Goal: Information Seeking & Learning: Learn about a topic

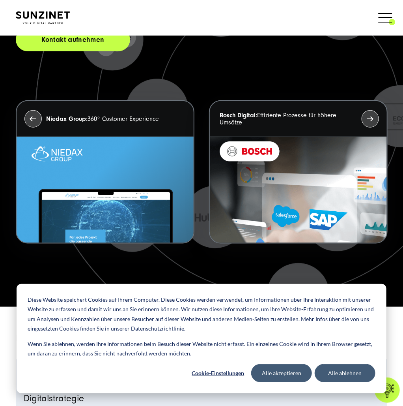
scroll to position [208, 0]
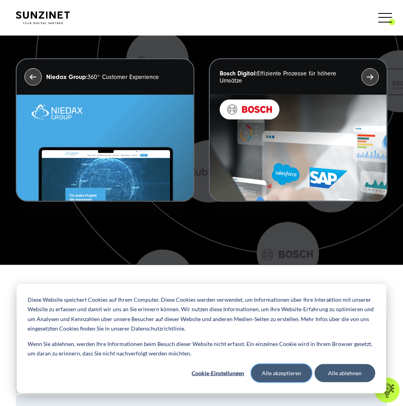
click at [302, 369] on button "Alle akzeptieren" at bounding box center [281, 373] width 61 height 18
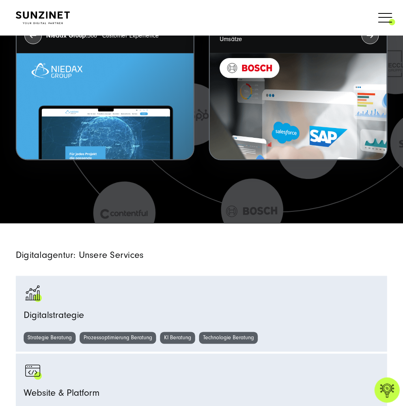
scroll to position [375, 0]
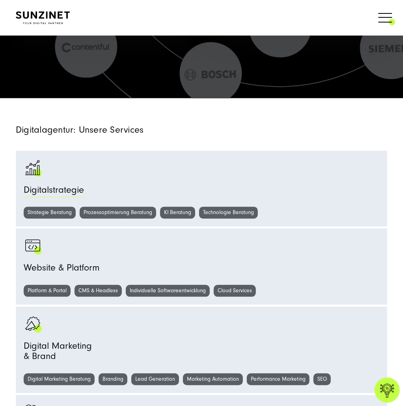
click at [58, 190] on span "Digitalstrategie" at bounding box center [54, 192] width 60 height 14
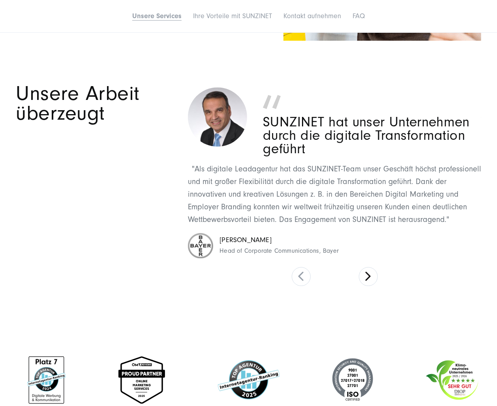
scroll to position [1667, 0]
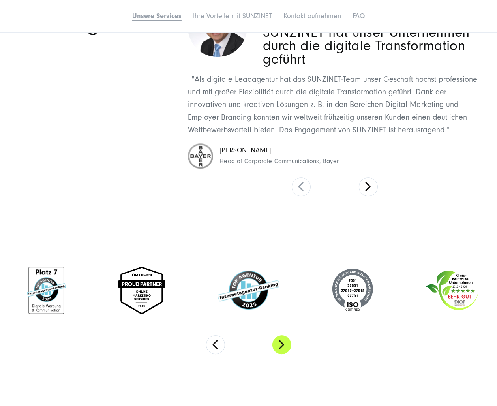
click at [283, 351] on button "Next" at bounding box center [281, 344] width 19 height 19
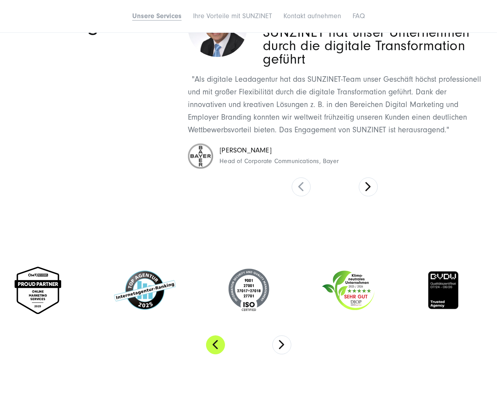
click at [209, 347] on button "Previous" at bounding box center [215, 344] width 19 height 19
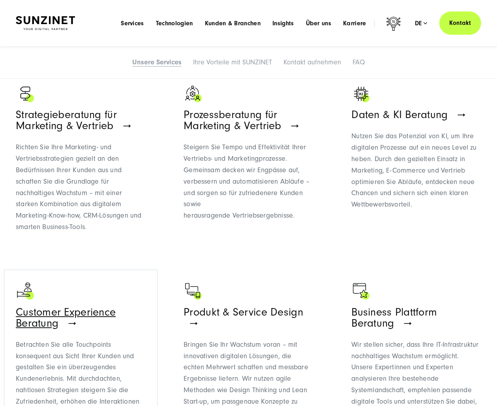
scroll to position [208, 0]
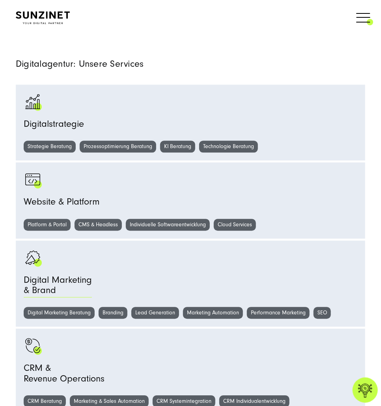
scroll to position [458, 0]
click at [102, 276] on div "Digital Marketing & Brand" at bounding box center [191, 287] width 334 height 24
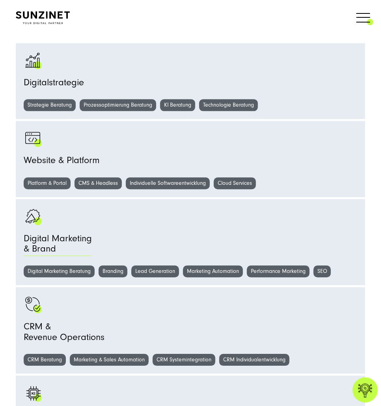
scroll to position [583, 0]
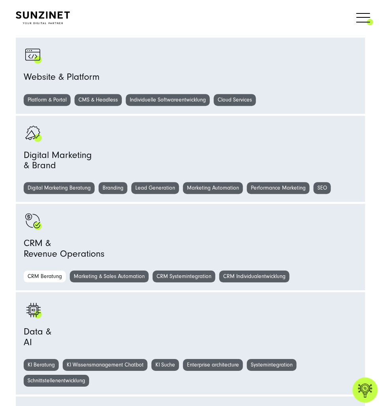
click at [57, 276] on link "CRM Beratung" at bounding box center [45, 276] width 42 height 12
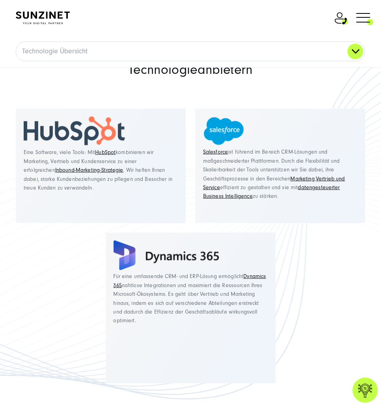
scroll to position [1000, 0]
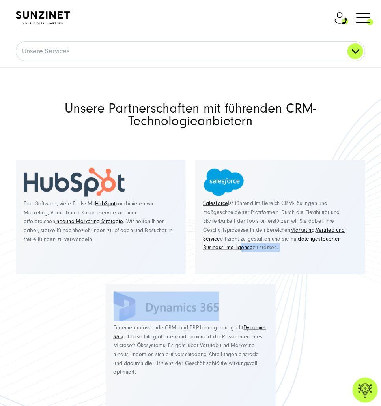
drag, startPoint x: 228, startPoint y: 313, endPoint x: 242, endPoint y: 272, distance: 43.2
click at [242, 272] on ul "Eine Software, viele Tools: Mit HubSpot kombinieren wir Marketing, Vertrieb und…" at bounding box center [190, 297] width 359 height 284
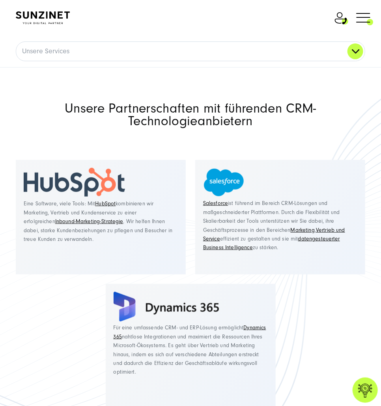
click at [129, 242] on p "Eine Software, viele Tools: Mit HubSpot kombinieren wir Marketing, Vertrieb und…" at bounding box center [101, 221] width 154 height 44
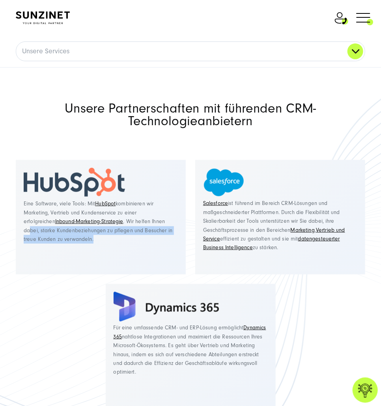
drag, startPoint x: 141, startPoint y: 238, endPoint x: 139, endPoint y: 225, distance: 12.7
click at [139, 225] on p "Eine Software, viele Tools: Mit HubSpot kombinieren wir Marketing, Vertrieb und…" at bounding box center [101, 221] width 154 height 44
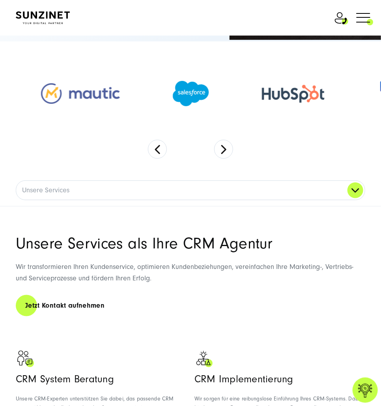
scroll to position [0, 0]
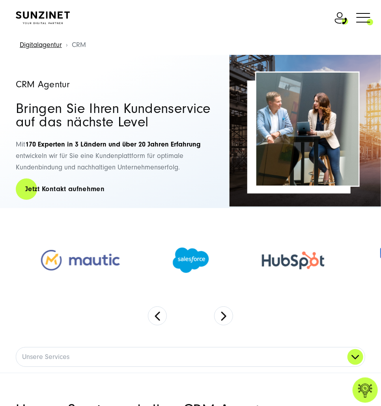
click at [70, 13] on img at bounding box center [43, 17] width 54 height 13
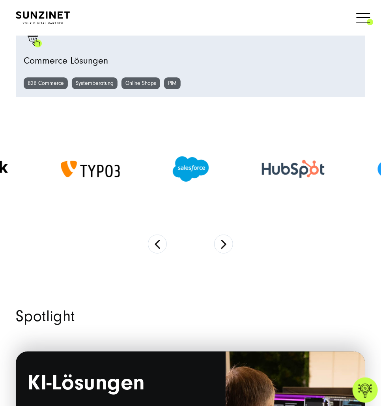
scroll to position [1125, 0]
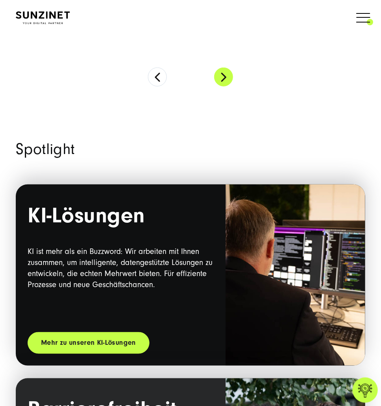
click at [225, 75] on button "Next" at bounding box center [223, 76] width 19 height 19
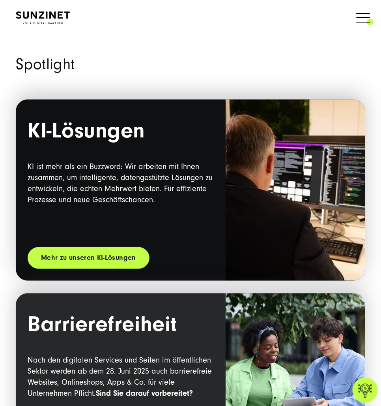
scroll to position [1209, 0]
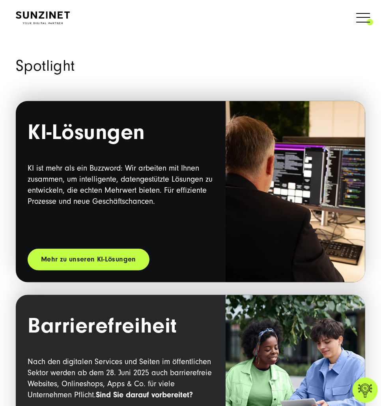
click at [56, 66] on h2 "Spotlight" at bounding box center [191, 65] width 350 height 15
click at [57, 64] on h2 "Spotlight" at bounding box center [191, 65] width 350 height 15
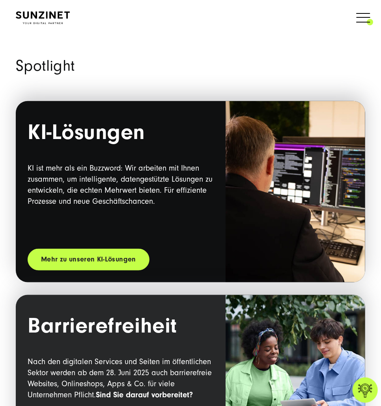
click at [57, 64] on h2 "Spotlight" at bounding box center [191, 65] width 350 height 15
click at [110, 54] on section "Spotlight KI-Lösungen KI ist mehr als ein Buzzword: Wir arbeiten mit Ihnen zusa…" at bounding box center [190, 364] width 381 height 690
drag, startPoint x: 107, startPoint y: 69, endPoint x: 58, endPoint y: 65, distance: 48.7
click at [58, 65] on h2 "Spotlight" at bounding box center [191, 65] width 350 height 15
click at [58, 64] on h2 "Spotlight" at bounding box center [191, 65] width 350 height 15
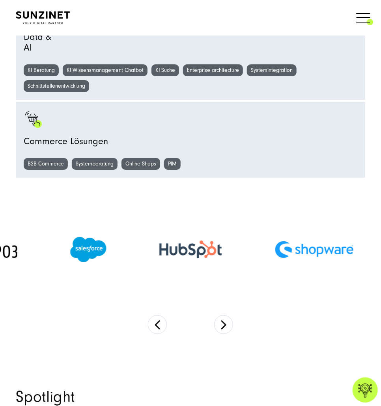
scroll to position [875, 0]
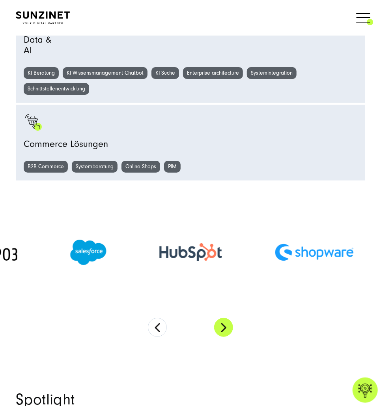
click at [225, 326] on button "Next" at bounding box center [223, 327] width 19 height 19
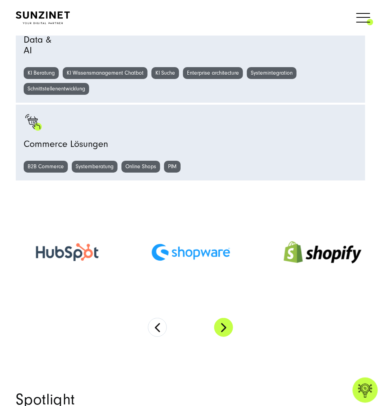
click at [227, 326] on button "Next" at bounding box center [223, 327] width 19 height 19
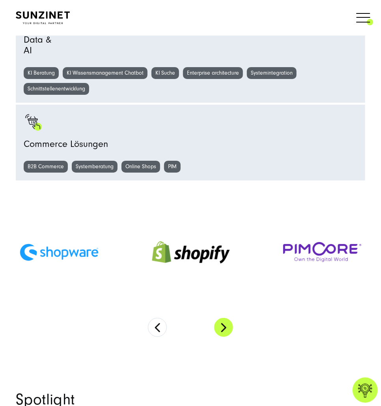
click at [227, 326] on button "Next" at bounding box center [223, 327] width 19 height 19
click at [227, 324] on button "Next" at bounding box center [223, 327] width 19 height 19
click at [227, 322] on button "Next" at bounding box center [223, 327] width 19 height 19
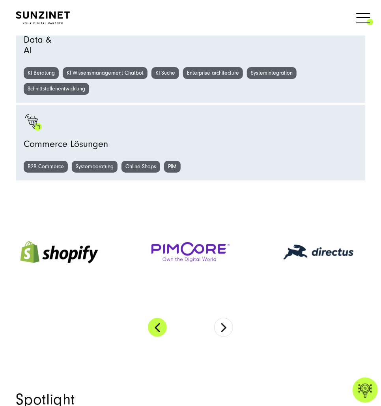
click at [158, 326] on button "Previous" at bounding box center [157, 327] width 19 height 19
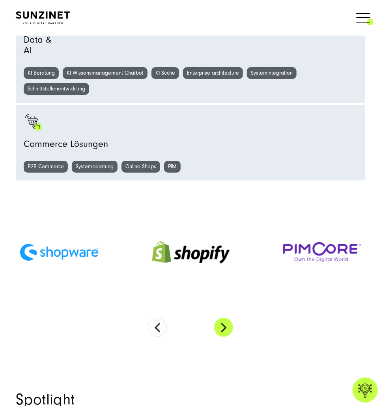
click at [223, 325] on button "Next" at bounding box center [223, 327] width 19 height 19
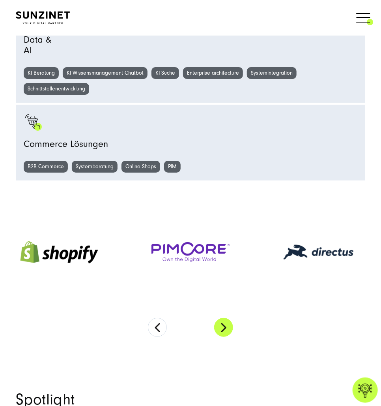
click at [223, 326] on button "Next" at bounding box center [223, 327] width 19 height 19
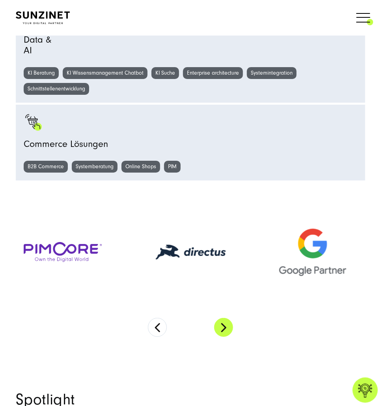
click at [223, 326] on button "Next" at bounding box center [223, 327] width 19 height 19
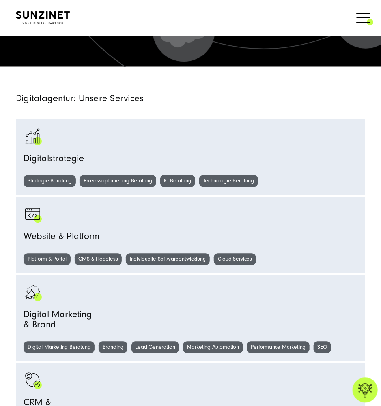
scroll to position [375, 0]
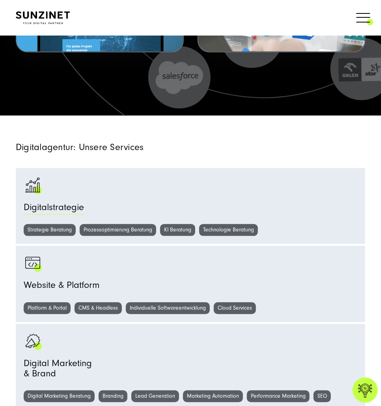
click at [64, 206] on span "Digitalstrategie" at bounding box center [54, 209] width 60 height 14
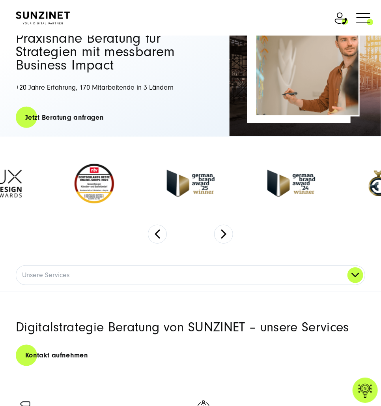
scroll to position [125, 0]
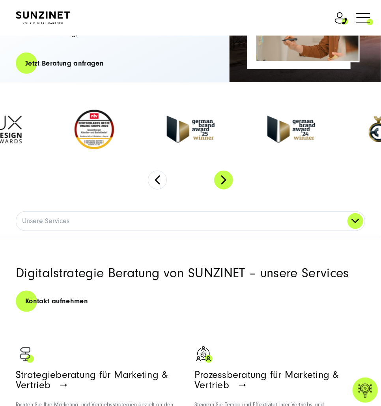
click at [227, 181] on button "Next" at bounding box center [223, 180] width 19 height 19
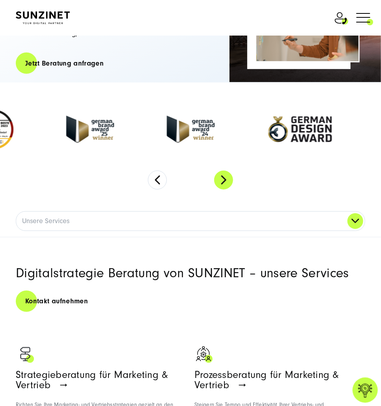
click at [227, 181] on button "Next" at bounding box center [223, 180] width 19 height 19
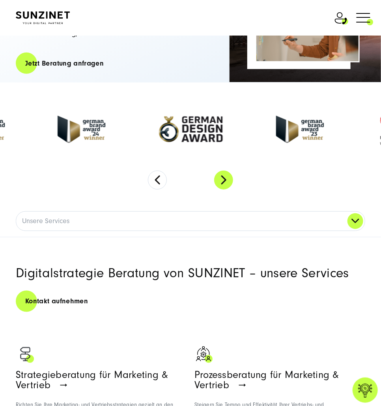
click at [227, 181] on button "Next" at bounding box center [223, 180] width 19 height 19
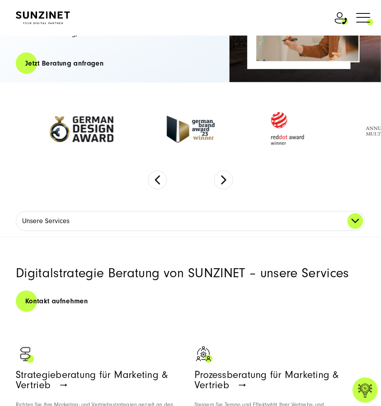
click at [355, 220] on link "Unsere Services" at bounding box center [190, 221] width 349 height 19
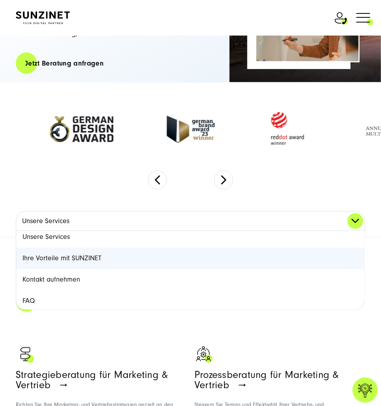
scroll to position [6, 0]
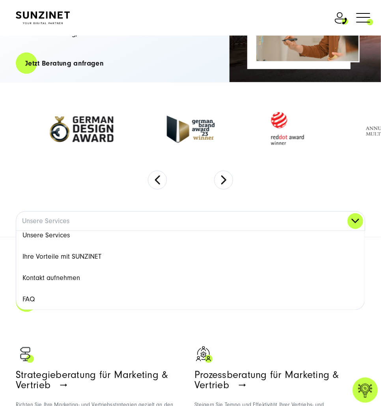
click at [141, 197] on section at bounding box center [190, 143] width 381 height 123
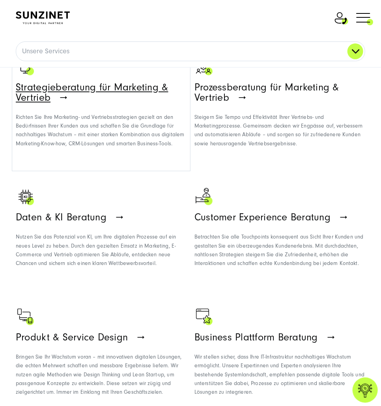
scroll to position [417, 0]
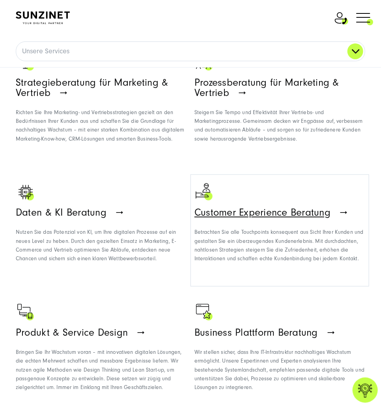
click at [234, 212] on span "Customer Experience Beratung" at bounding box center [263, 213] width 136 height 12
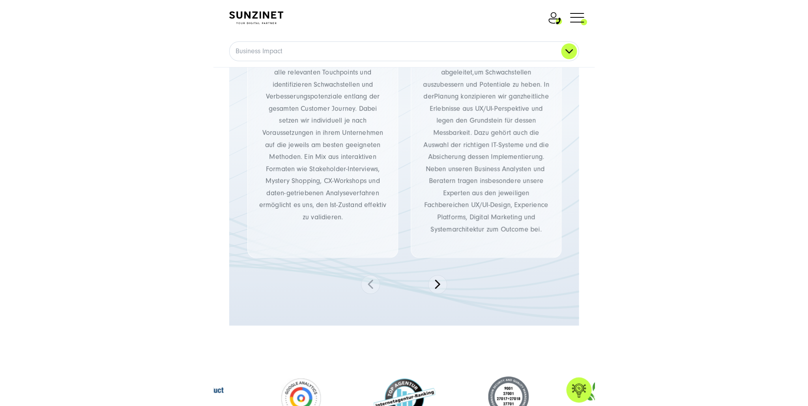
scroll to position [1417, 0]
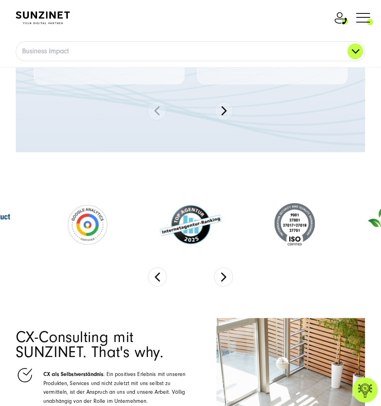
click at [54, 9] on header "Smart Search AI Hier können Sie eine konkrete Frage zu unserer Agentur und unse…" at bounding box center [190, 18] width 381 height 36
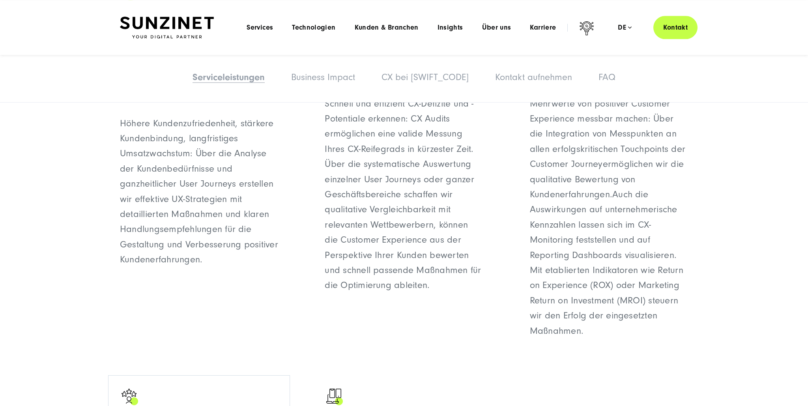
scroll to position [417, 0]
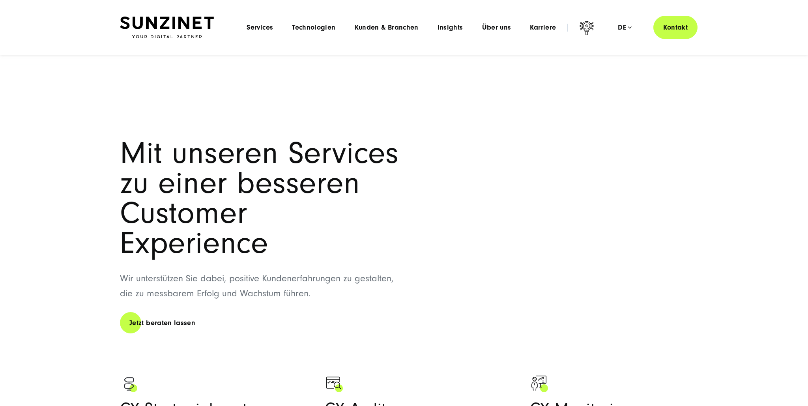
click at [179, 22] on img at bounding box center [167, 28] width 94 height 22
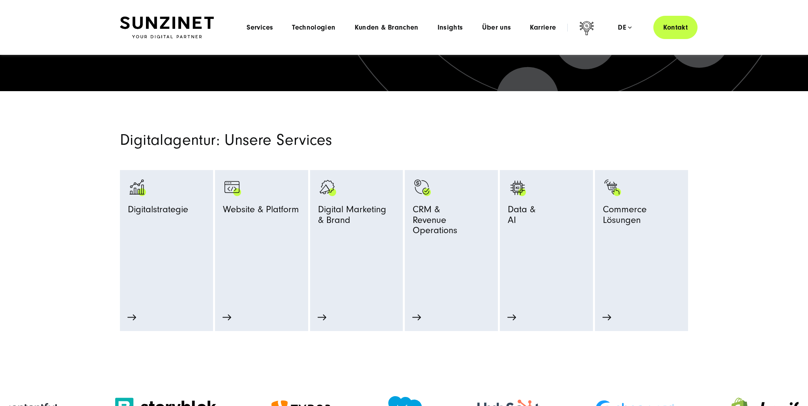
scroll to position [159, 0]
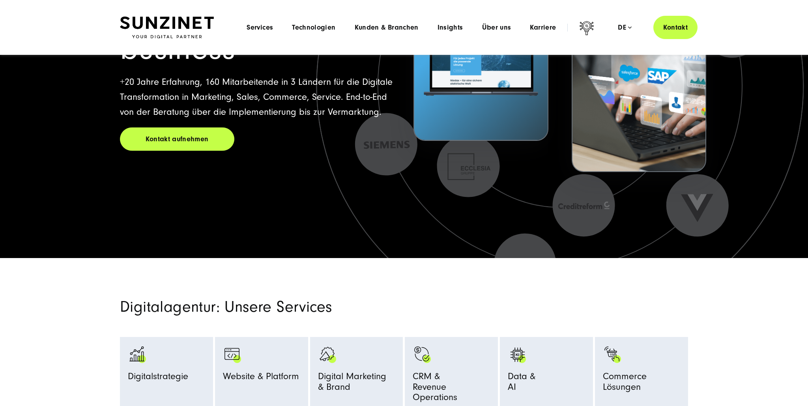
click at [152, 26] on img at bounding box center [167, 28] width 94 height 22
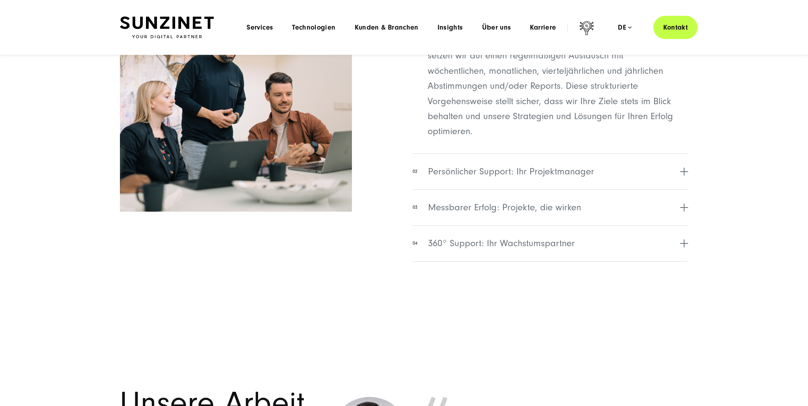
scroll to position [3335, 0]
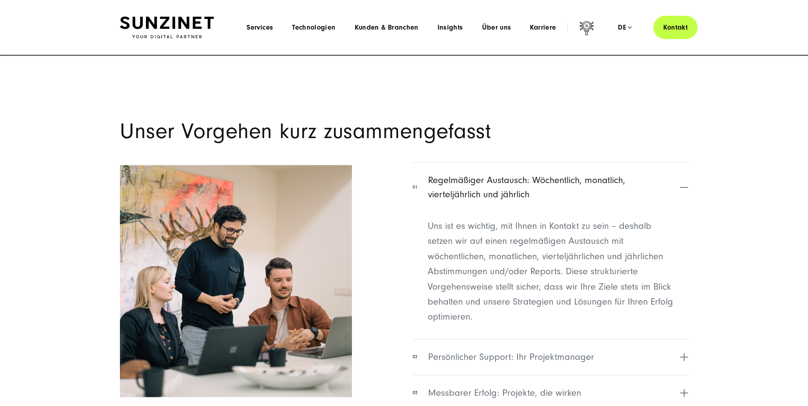
click at [724, 151] on section "Unser Vorgehen kurz zusammengefasst 01 Regelmäßiger Austausch: Wöchentlich, mon…" at bounding box center [404, 278] width 808 height 445
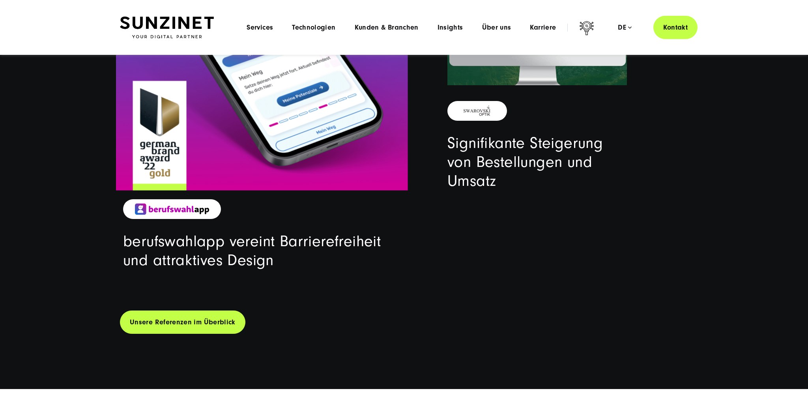
scroll to position [2626, 0]
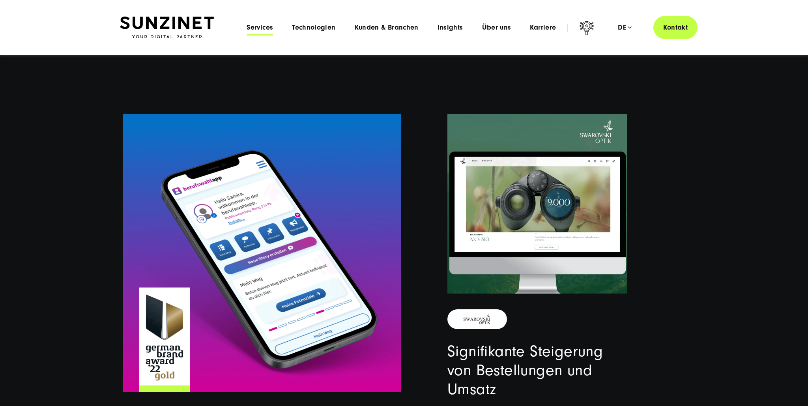
click at [265, 26] on span "Services" at bounding box center [260, 28] width 26 height 8
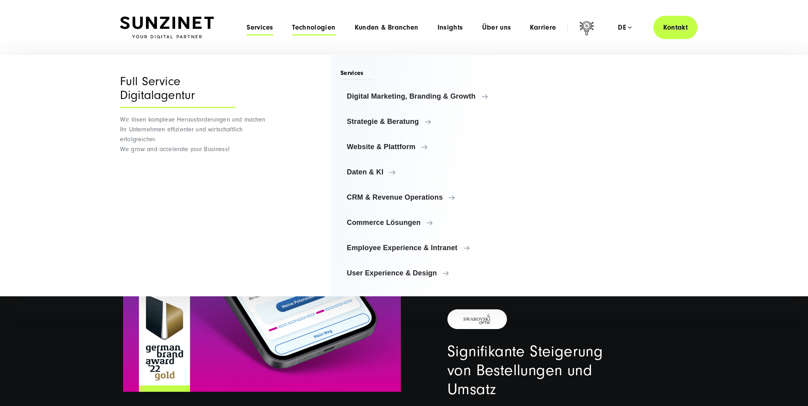
click at [326, 28] on span "Technologien" at bounding box center [313, 28] width 43 height 8
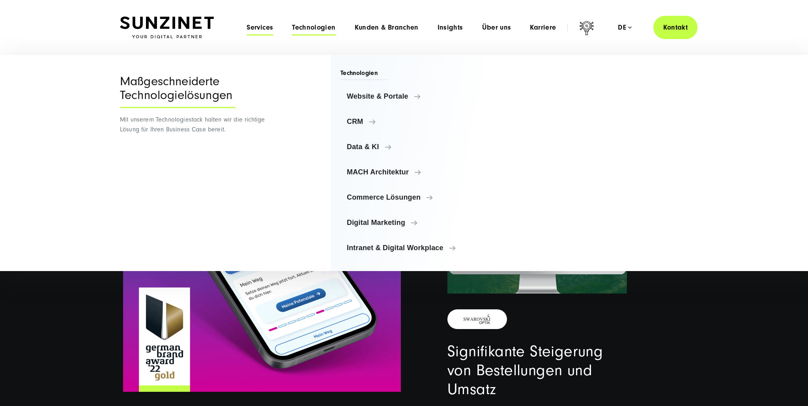
click at [266, 24] on span "Services" at bounding box center [260, 28] width 26 height 8
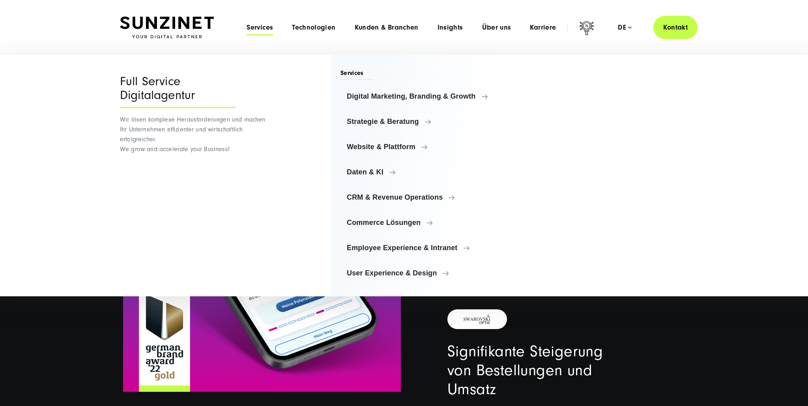
click at [612, 62] on div "Services Digital Marketing, Branding & Growth Digital Marketing, Branding & Gro…" at bounding box center [509, 176] width 357 height 242
click at [411, 275] on span "User Experience & Design" at bounding box center [427, 273] width 153 height 8
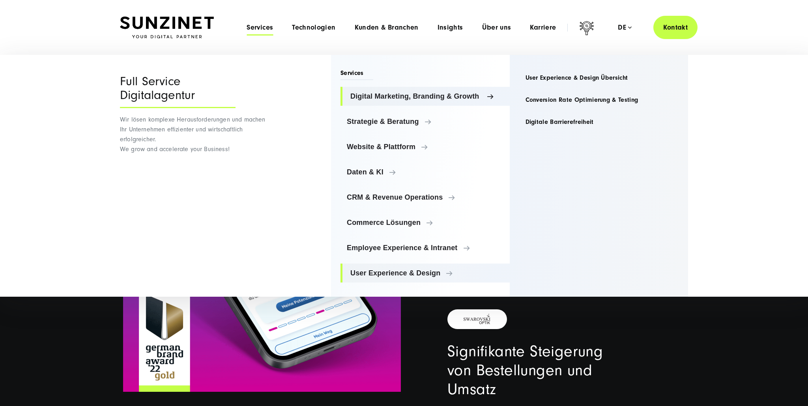
click at [406, 91] on link "Digital Marketing, Branding & Growth" at bounding box center [425, 96] width 169 height 19
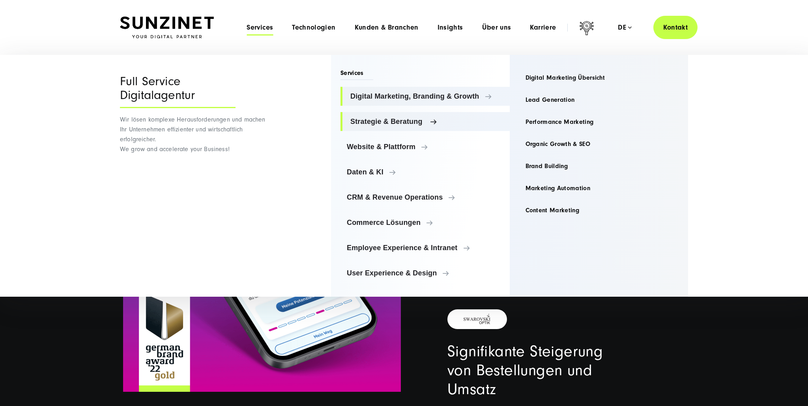
click at [409, 122] on span "Strategie & Beratung" at bounding box center [427, 122] width 153 height 8
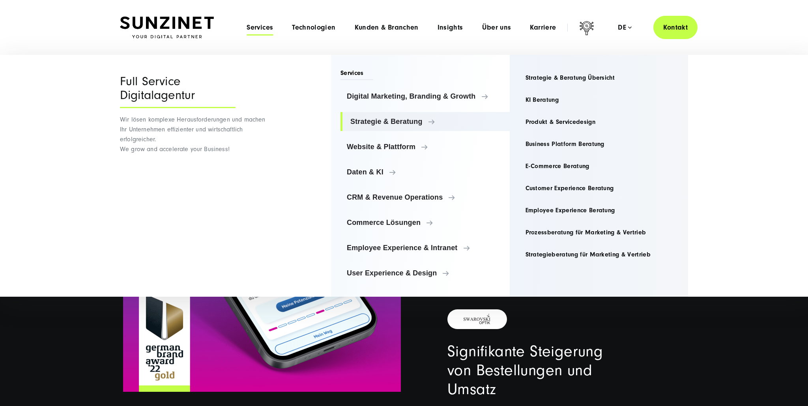
click at [732, 78] on div "Menu Full Service Digitalagentur Wir lösen komplexe Herausforderungen und mache…" at bounding box center [407, 176] width 815 height 242
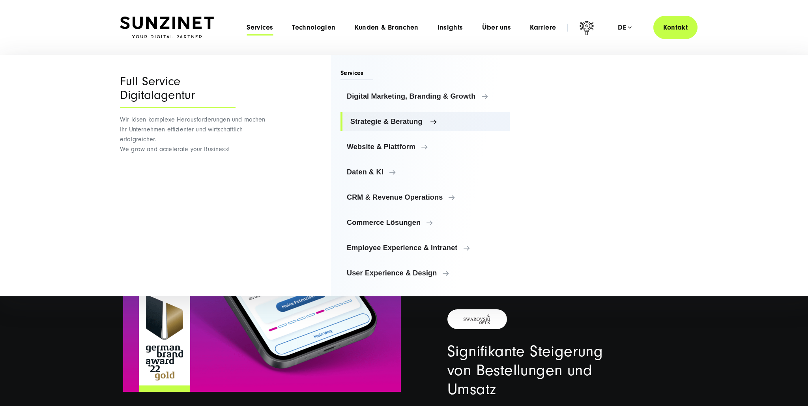
click at [391, 122] on span "Strategie & Beratung" at bounding box center [427, 122] width 153 height 8
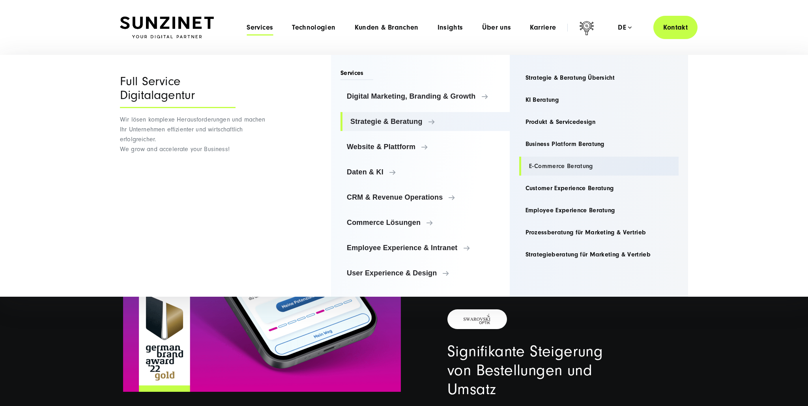
click at [572, 169] on link "E-Commerce Beratung" at bounding box center [599, 166] width 160 height 19
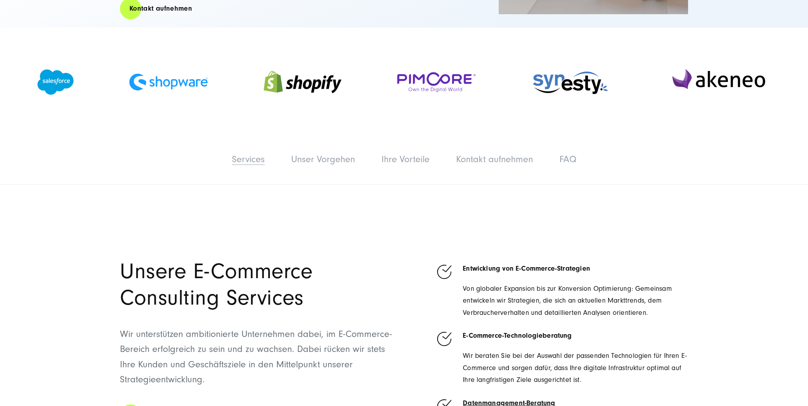
click at [251, 159] on link "Services" at bounding box center [248, 159] width 33 height 11
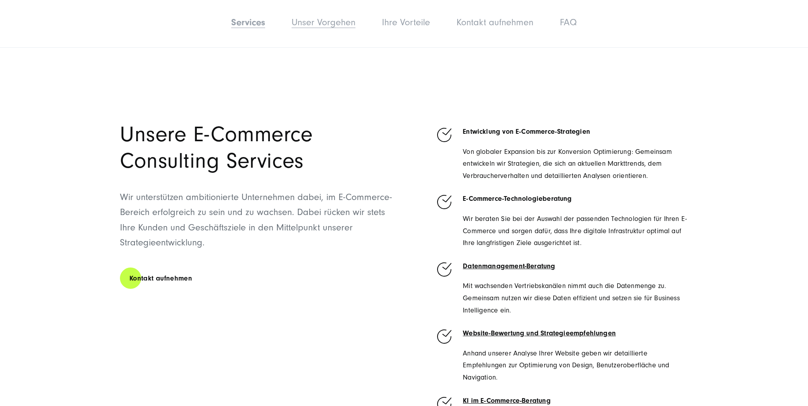
click at [347, 21] on link "Unser Vorgehen" at bounding box center [324, 22] width 64 height 11
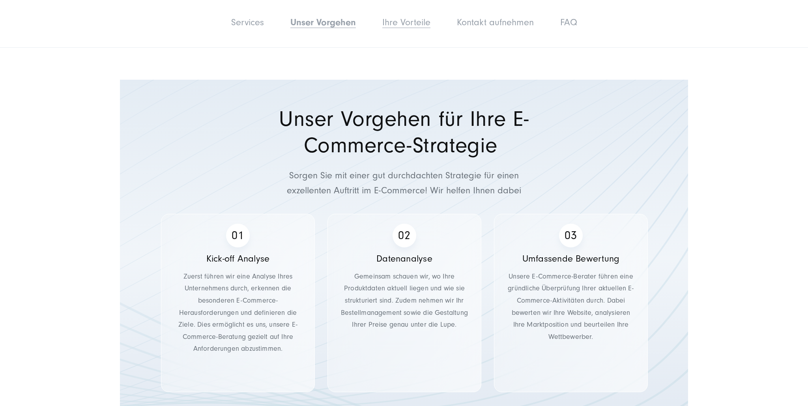
click at [398, 24] on link "Ihre Vorteile" at bounding box center [406, 22] width 48 height 11
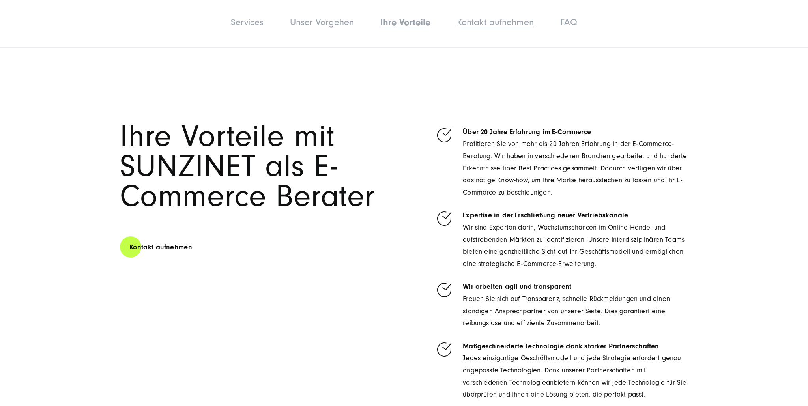
click at [479, 22] on link "Kontakt aufnehmen" at bounding box center [495, 22] width 77 height 11
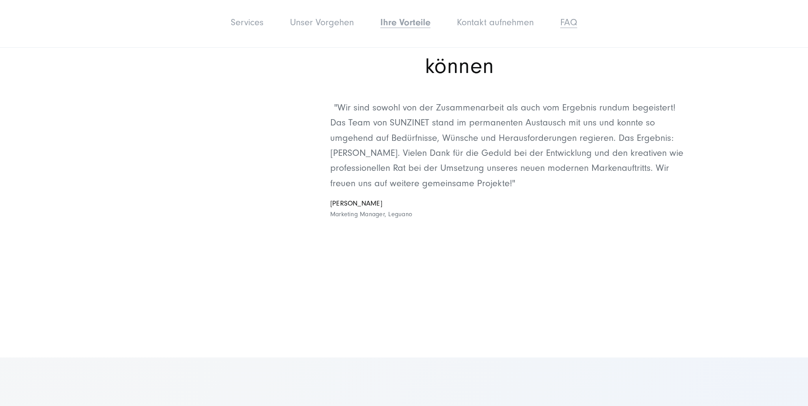
scroll to position [3635, 0]
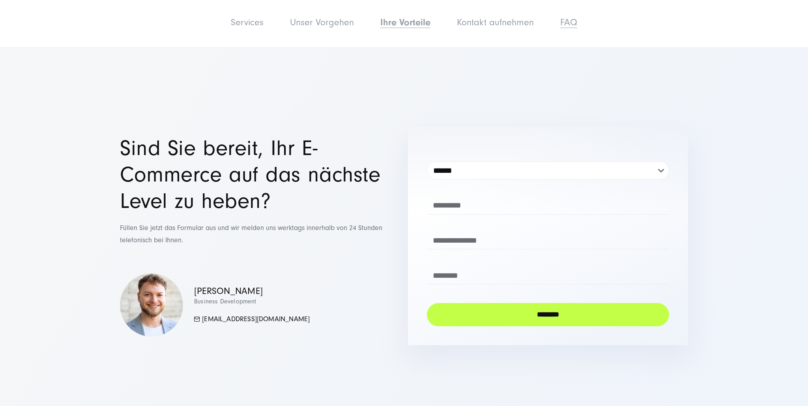
click at [568, 24] on link "FAQ" at bounding box center [569, 22] width 17 height 11
click at [578, 24] on link "FAQ" at bounding box center [570, 22] width 17 height 11
click at [252, 26] on link "Services" at bounding box center [246, 22] width 33 height 11
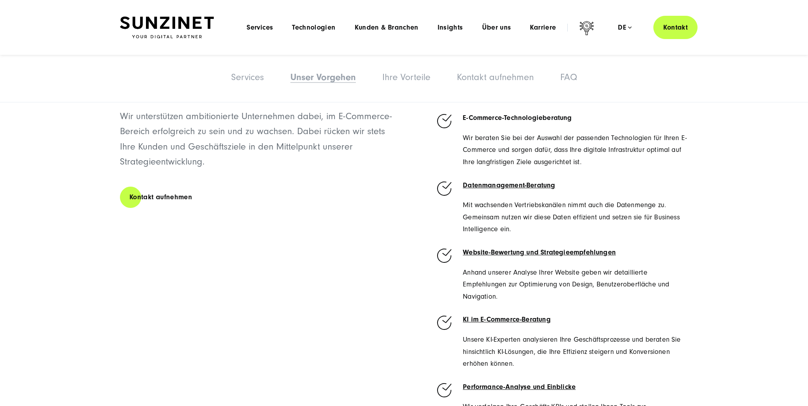
click at [174, 21] on img at bounding box center [167, 28] width 94 height 22
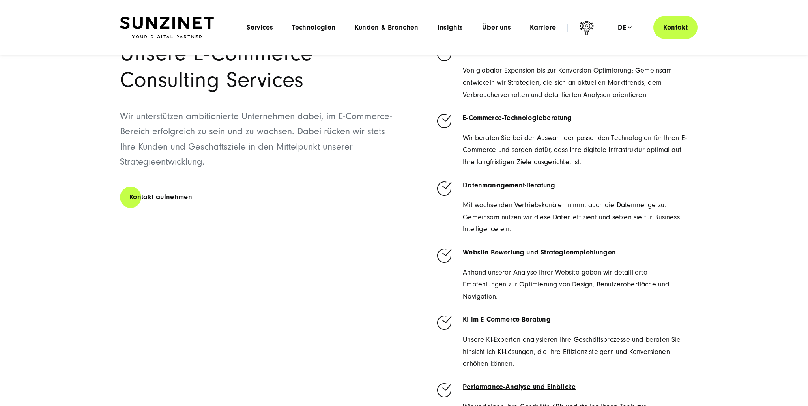
scroll to position [332, 0]
